Goal: Transaction & Acquisition: Purchase product/service

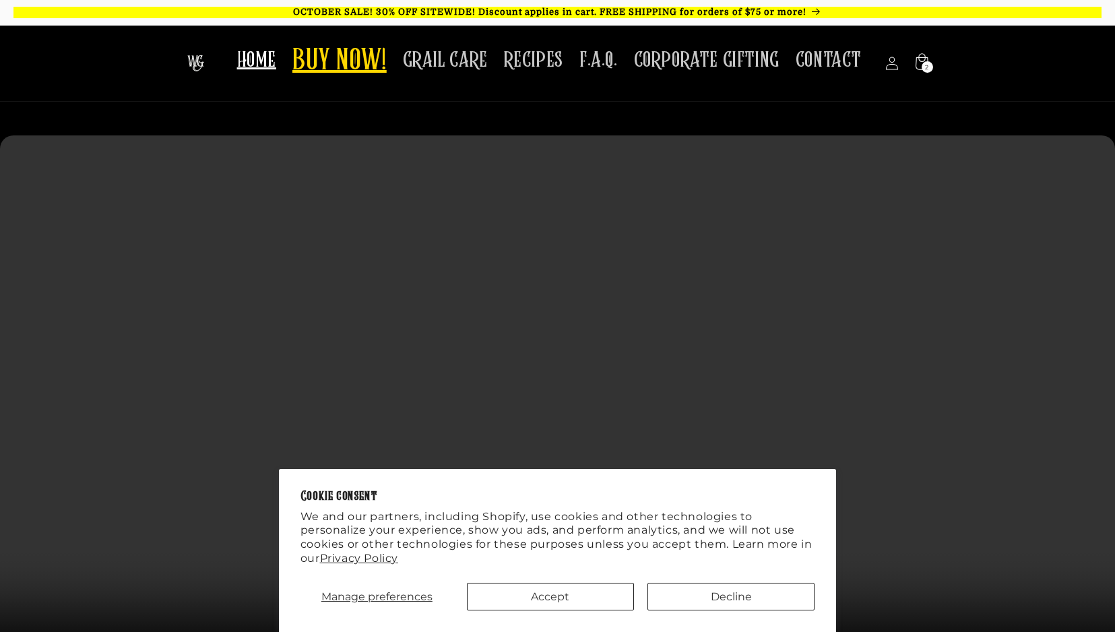
click at [352, 63] on span "BUY NOW!" at bounding box center [339, 61] width 94 height 37
